Goal: Task Accomplishment & Management: Use online tool/utility

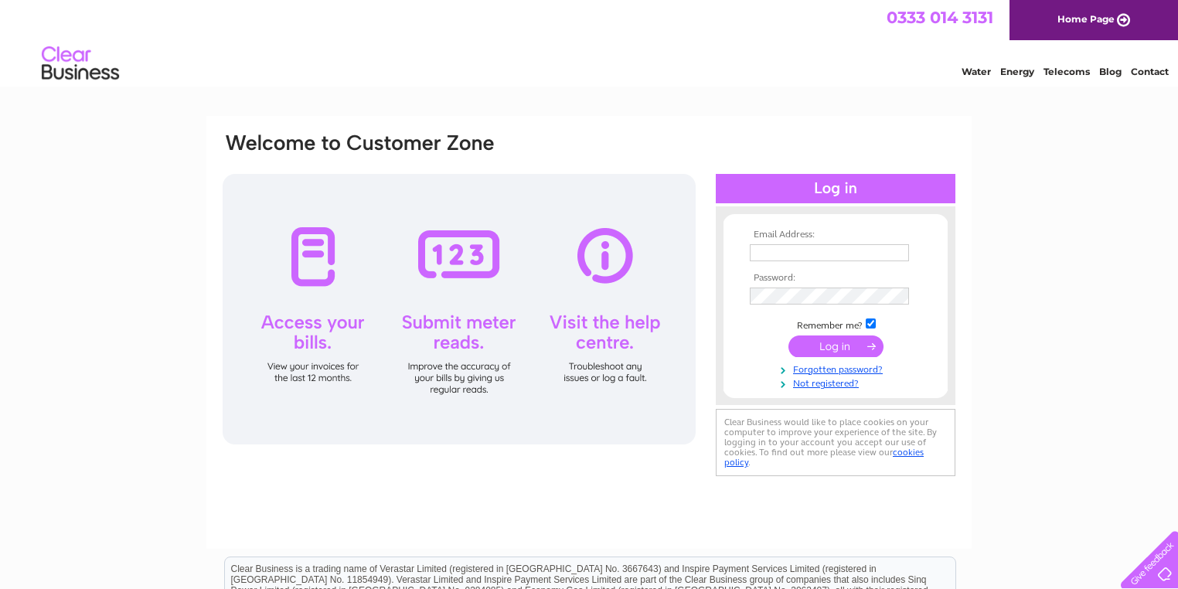
type input "accounts@newhopetoungardens.co.uk"
click at [842, 345] on input "submit" at bounding box center [836, 347] width 95 height 22
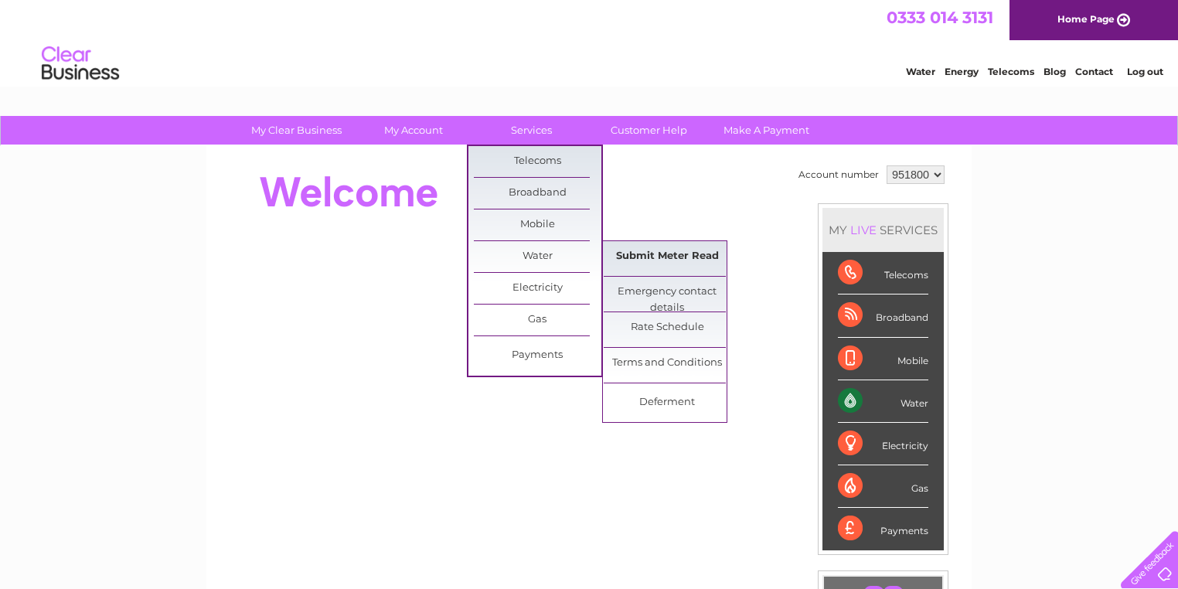
click at [634, 256] on link "Submit Meter Read" at bounding box center [668, 256] width 128 height 31
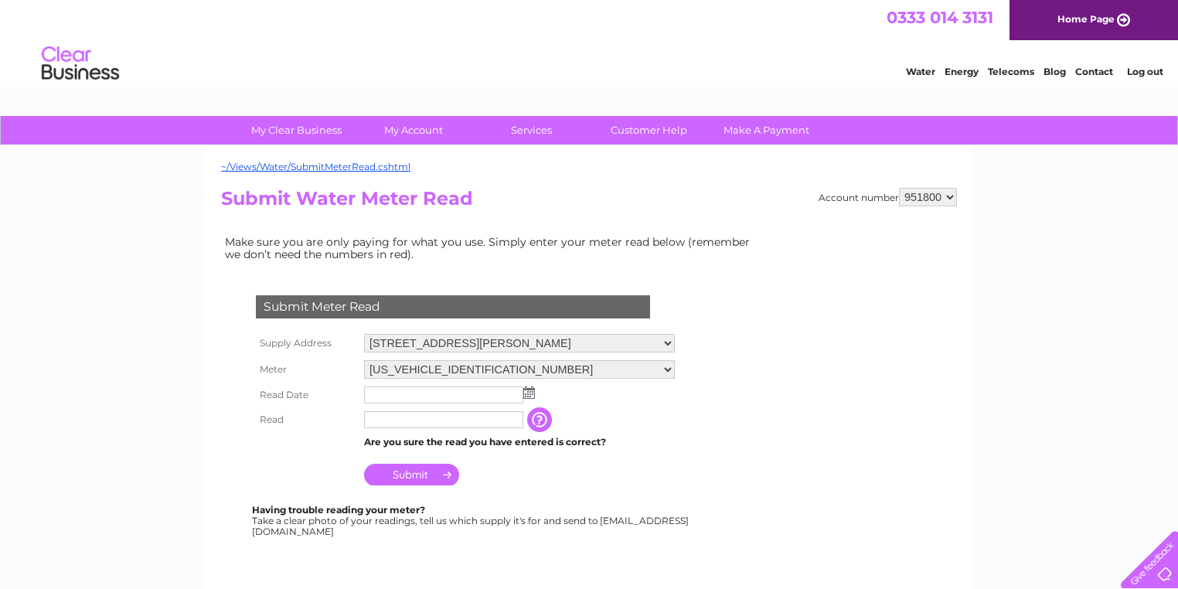
click at [530, 393] on img at bounding box center [529, 393] width 12 height 12
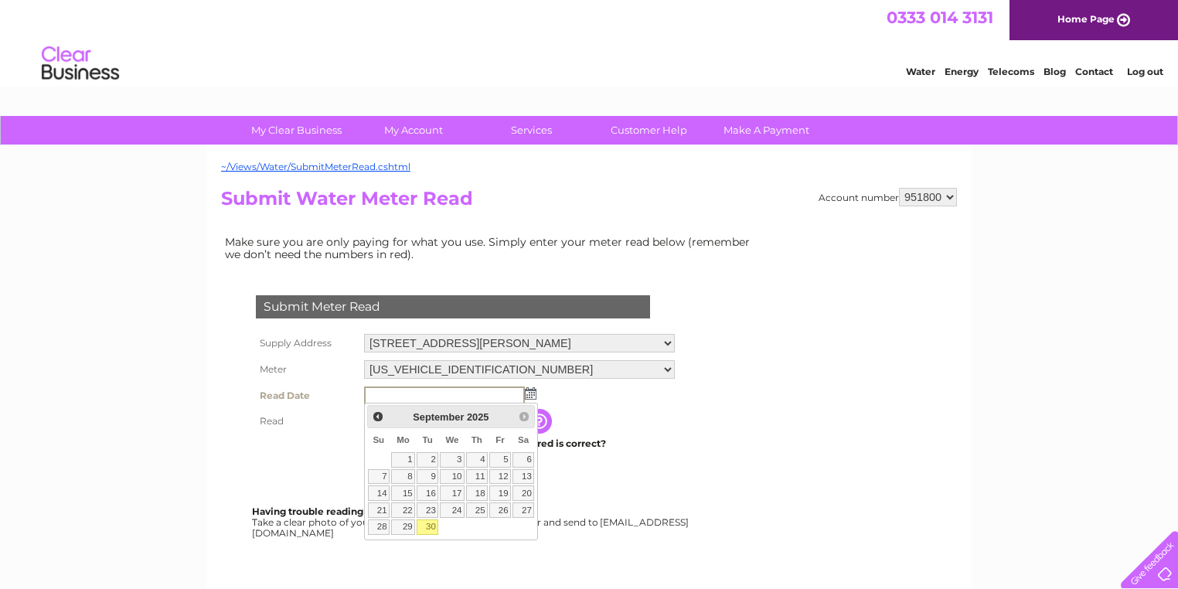
click at [431, 522] on link "30" at bounding box center [428, 527] width 22 height 15
type input "2025/09/30"
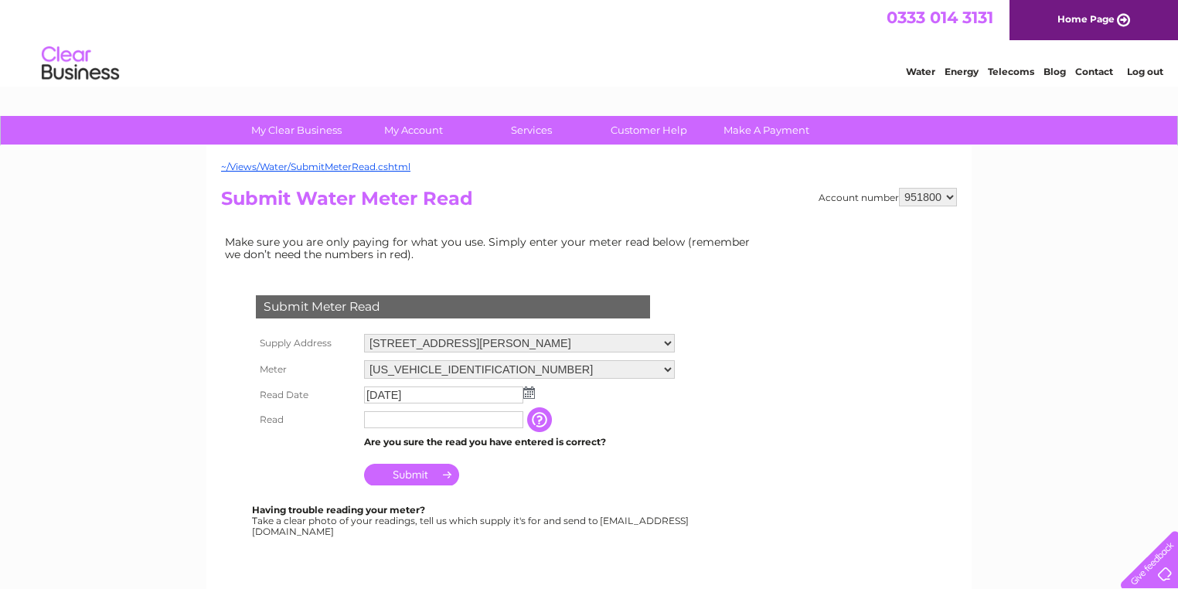
click at [383, 414] on input "text" at bounding box center [443, 419] width 159 height 17
type input "11240"
click at [424, 479] on input "Submit" at bounding box center [411, 475] width 95 height 22
